Goal: Task Accomplishment & Management: Complete application form

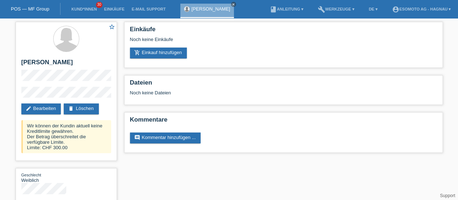
click at [88, 106] on link "delete Löschen" at bounding box center [81, 108] width 35 height 11
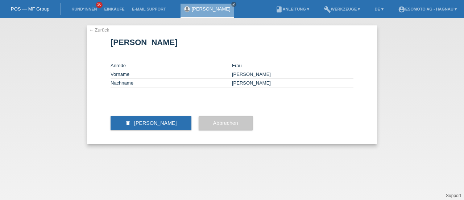
click at [140, 126] on span "[PERSON_NAME]" at bounding box center [155, 123] width 43 height 6
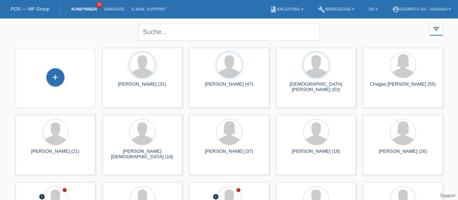
click at [56, 76] on div "+" at bounding box center [55, 77] width 18 height 18
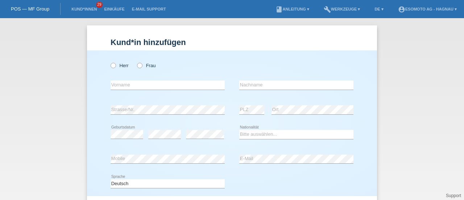
click at [109, 62] on icon at bounding box center [109, 62] width 0 height 0
click at [110, 66] on input "Herr" at bounding box center [112, 65] width 5 height 5
radio input "true"
click at [117, 82] on input "text" at bounding box center [167, 84] width 114 height 9
type input "Flamur"
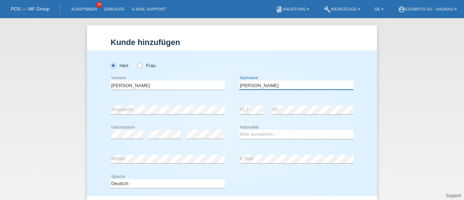
type input "Mehmeti"
click at [248, 134] on select "Bitte auswählen... Schweiz Deutschland Liechtenstein Österreich ------------ Af…" at bounding box center [296, 134] width 114 height 9
select select "IT"
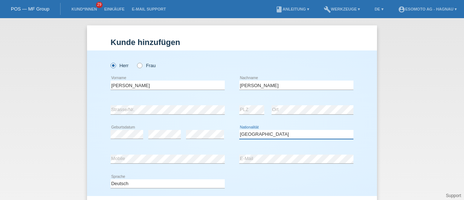
click at [239, 130] on select "Bitte auswählen... Schweiz Deutschland Liechtenstein Österreich ------------ Af…" at bounding box center [296, 134] width 114 height 9
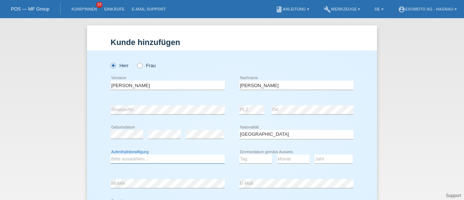
click at [134, 159] on select "Bitte auswählen... C B B - Flüchtlingsstatus Andere" at bounding box center [167, 158] width 114 height 9
select select "B"
click at [110, 154] on select "Bitte auswählen... C B B - Flüchtlingsstatus Andere" at bounding box center [167, 158] width 114 height 9
click at [250, 160] on select "Tag 01 02 03 04 05 06 07 08 09 10 11" at bounding box center [255, 158] width 33 height 9
select select "01"
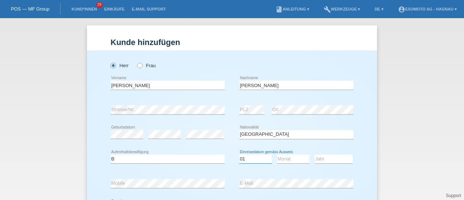
click at [239, 154] on select "Tag 01 02 03 04 05 06 07 08 09 10 11" at bounding box center [255, 158] width 33 height 9
click at [289, 157] on select "Monat 01 02 03 04 05 06 07 08 09 10 11" at bounding box center [293, 158] width 33 height 9
select select "03"
click at [277, 154] on select "Monat 01 02 03 04 05 06 07 08 09 10 11" at bounding box center [293, 158] width 33 height 9
click at [322, 159] on select "Jahr 2025 2024 2023 2022 2021 2020 2019 2018 2017 2016 2015 2014 2013 2012 2011…" at bounding box center [333, 158] width 38 height 9
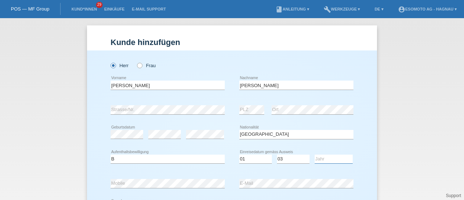
select select "2020"
click at [314, 154] on select "Jahr 2025 2024 2023 2022 2021 2020 2019 2018 2017 2016 2015 2014 2013 2012 2011…" at bounding box center [333, 158] width 38 height 9
click at [227, 141] on div "error Geburtsdatum error error Bitte auswählen..." at bounding box center [231, 134] width 243 height 25
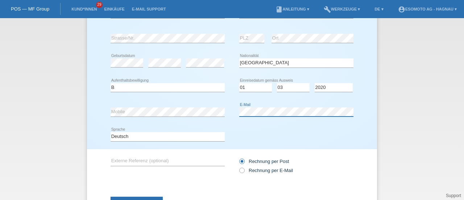
scroll to position [102, 0]
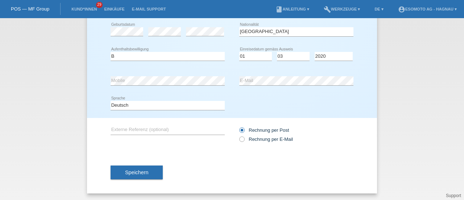
click at [148, 176] on button "Speichern" at bounding box center [136, 172] width 52 height 14
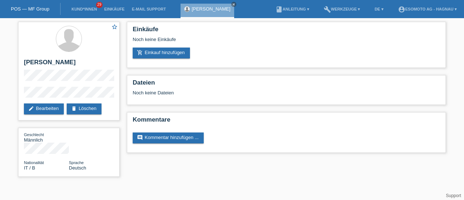
click at [161, 53] on link "add_shopping_cart Einkauf hinzufügen" at bounding box center [161, 52] width 57 height 11
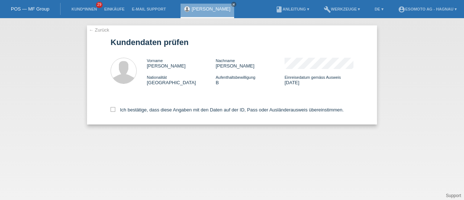
click at [111, 110] on icon at bounding box center [112, 109] width 5 height 5
click at [111, 110] on input "Ich bestätige, dass diese Angaben mit den Daten auf der ID, Pass oder Ausländer…" at bounding box center [112, 109] width 5 height 5
checkbox input "true"
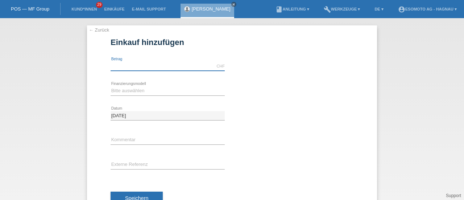
click at [130, 64] on input "text" at bounding box center [167, 66] width 114 height 9
click at [115, 69] on input "text" at bounding box center [167, 66] width 114 height 9
type input "2590.00"
click at [130, 89] on select "Bitte auswählen Fixe Raten Kauf auf Rechnung mit Teilzahlungsoption" at bounding box center [167, 90] width 114 height 9
select select "69"
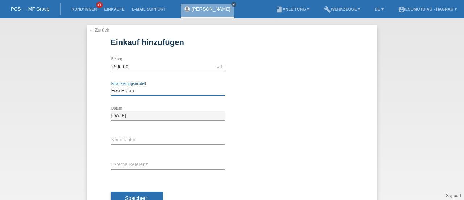
click at [110, 86] on select "Bitte auswählen Fixe Raten Kauf auf Rechnung mit Teilzahlungsoption" at bounding box center [167, 90] width 114 height 9
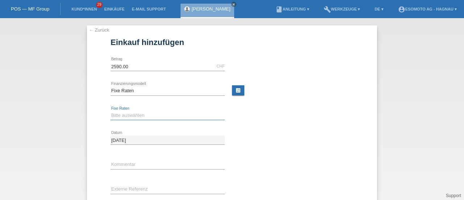
click at [151, 114] on select "Bitte auswählen 12 Raten 24 Raten 36 Raten 48 Raten" at bounding box center [167, 115] width 114 height 9
select select "138"
click at [110, 111] on select "Bitte auswählen 12 Raten 24 Raten 36 Raten 48 Raten" at bounding box center [167, 115] width 114 height 9
click at [235, 88] on link "calculate" at bounding box center [238, 90] width 12 height 10
type input "2590.00"
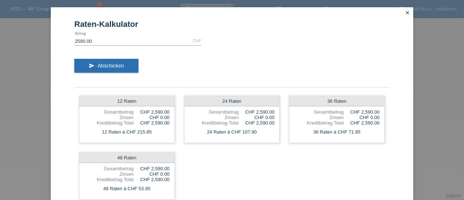
click at [405, 13] on icon "close" at bounding box center [407, 13] width 6 height 6
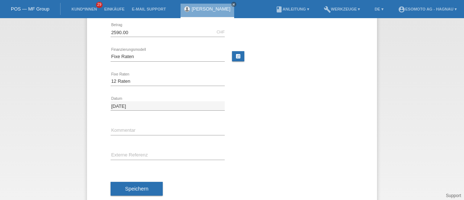
scroll to position [34, 0]
click at [130, 187] on span "Speichern" at bounding box center [136, 188] width 23 height 6
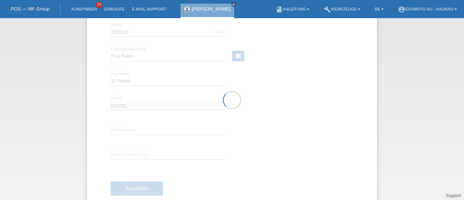
scroll to position [0, 0]
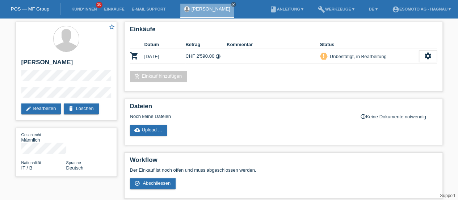
click at [219, 56] on icon "timelapse" at bounding box center [217, 56] width 5 height 5
click at [49, 63] on h2 "[PERSON_NAME]" at bounding box center [66, 64] width 90 height 11
copy h2 "[PERSON_NAME]"
click at [34, 107] on link "edit Bearbeiten" at bounding box center [41, 108] width 40 height 11
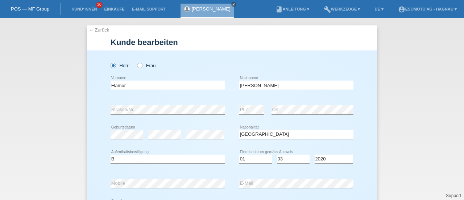
select select "IT"
select select "B"
select select "01"
select select "03"
select select "2020"
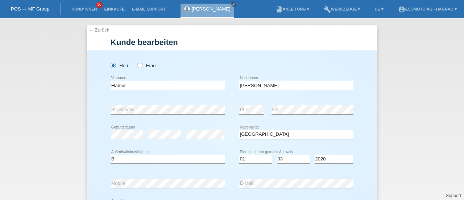
click at [143, 141] on div "error Geburtsdatum error error" at bounding box center [167, 134] width 114 height 25
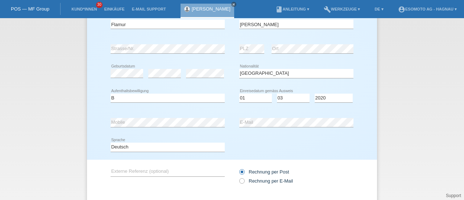
scroll to position [102, 0]
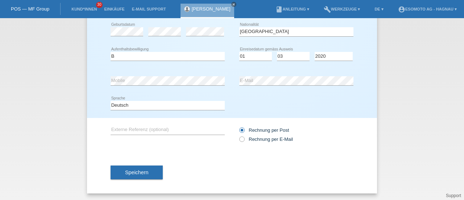
click at [130, 172] on span "Speichern" at bounding box center [136, 172] width 23 height 6
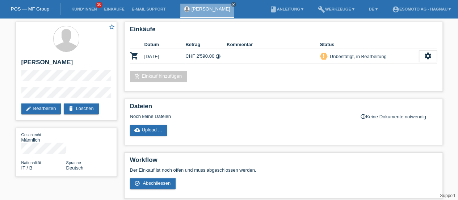
click at [51, 107] on link "edit Bearbeiten" at bounding box center [41, 108] width 40 height 11
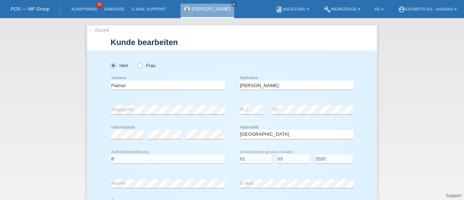
select select "IT"
select select "B"
select select "01"
select select "03"
select select "2020"
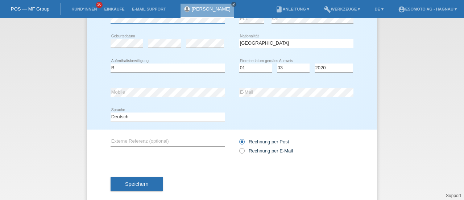
scroll to position [95, 0]
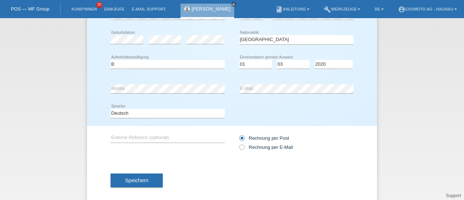
click at [121, 176] on button "Speichern" at bounding box center [136, 180] width 52 height 14
